Goal: Task Accomplishment & Management: Use online tool/utility

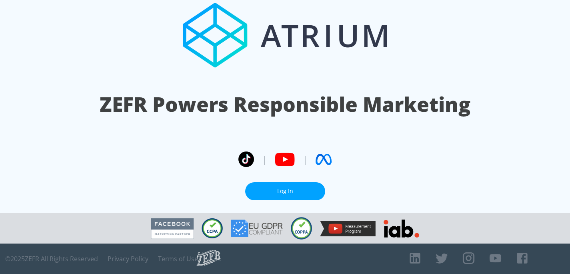
click at [285, 190] on link "Log In" at bounding box center [285, 191] width 80 height 18
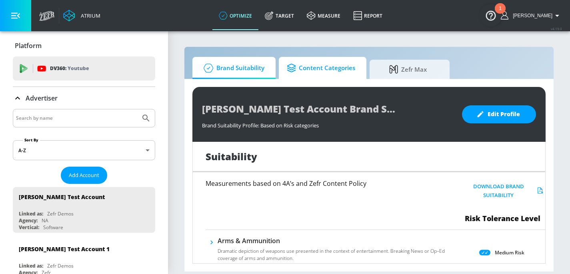
click at [310, 66] on span "Content Categories" at bounding box center [321, 67] width 68 height 19
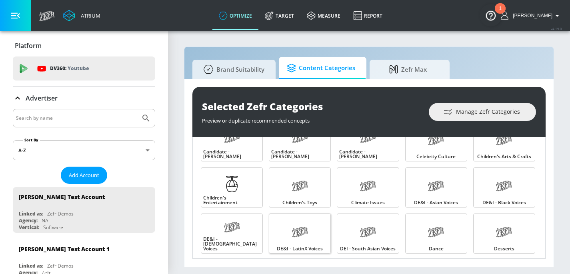
scroll to position [129, 0]
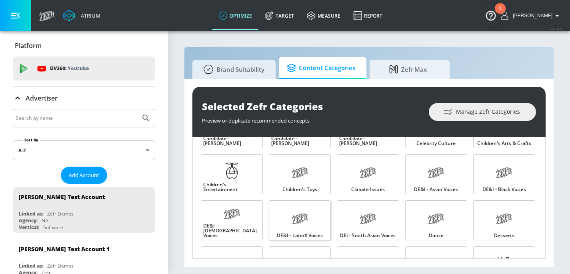
click at [317, 218] on link "DE&I - LatinX Voices" at bounding box center [300, 220] width 62 height 40
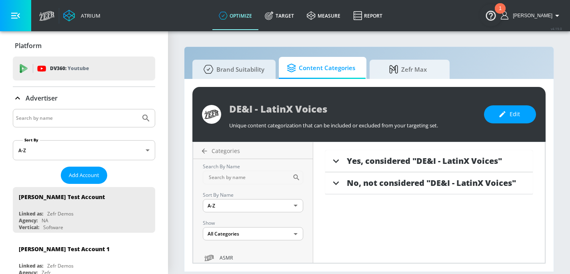
click at [336, 162] on icon at bounding box center [336, 161] width 6 height 4
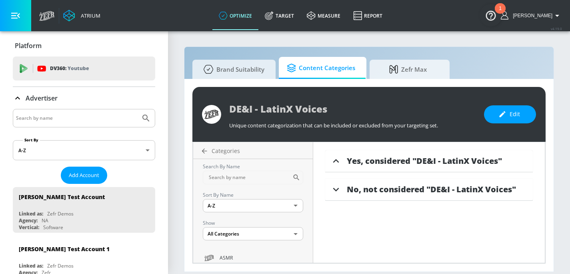
click at [336, 162] on icon at bounding box center [336, 161] width 12 height 12
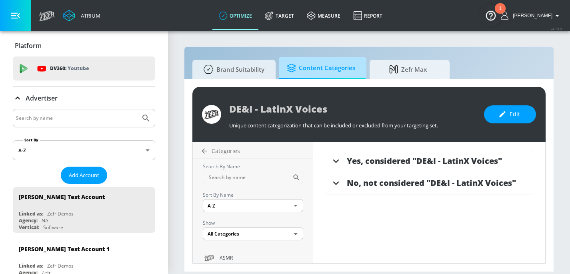
click at [313, 72] on span "Content Categories" at bounding box center [321, 67] width 68 height 19
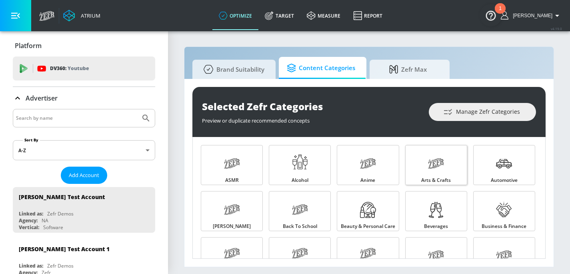
click at [435, 169] on div at bounding box center [436, 164] width 16 height 12
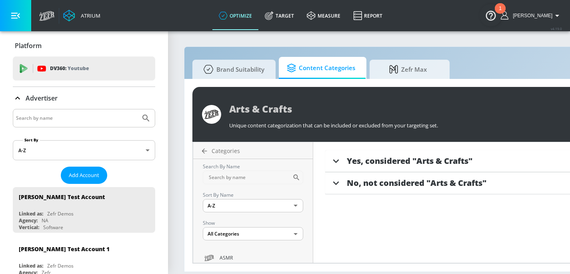
click at [336, 158] on icon at bounding box center [336, 161] width 12 height 12
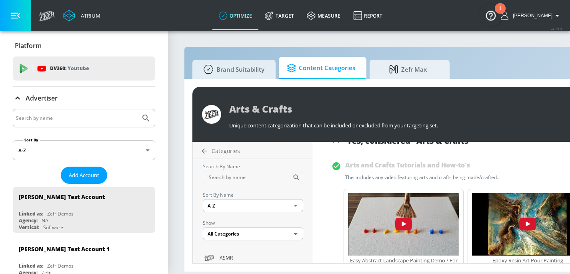
scroll to position [7, 0]
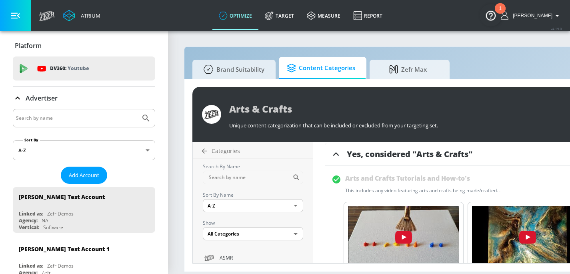
click at [338, 156] on icon at bounding box center [336, 154] width 12 height 12
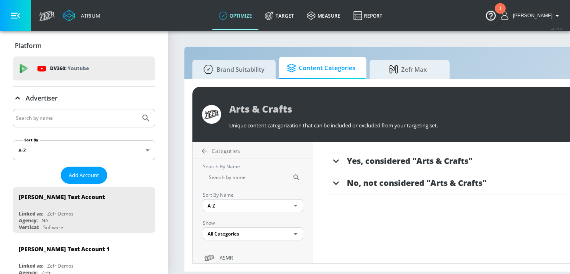
scroll to position [0, 0]
click at [308, 67] on span "Content Categories" at bounding box center [321, 67] width 68 height 19
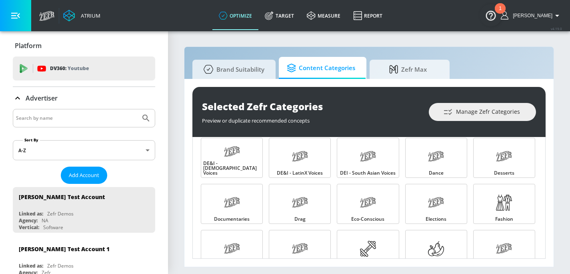
scroll to position [194, 0]
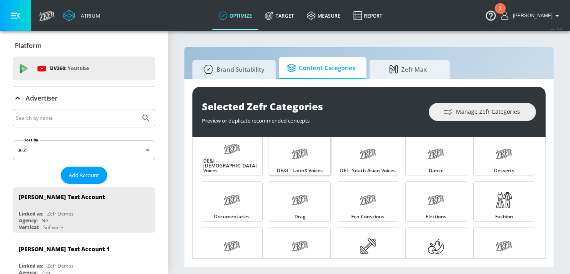
click at [313, 164] on link "DE&I - LatinX Voices" at bounding box center [300, 155] width 62 height 40
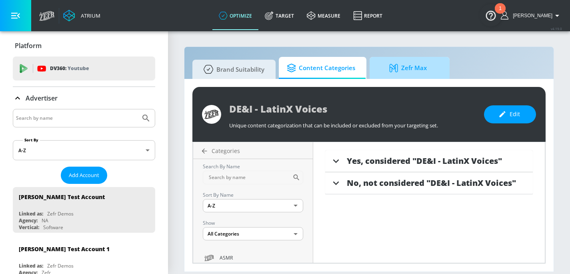
click at [395, 72] on icon at bounding box center [395, 68] width 12 height 9
